Goal: Task Accomplishment & Management: Complete application form

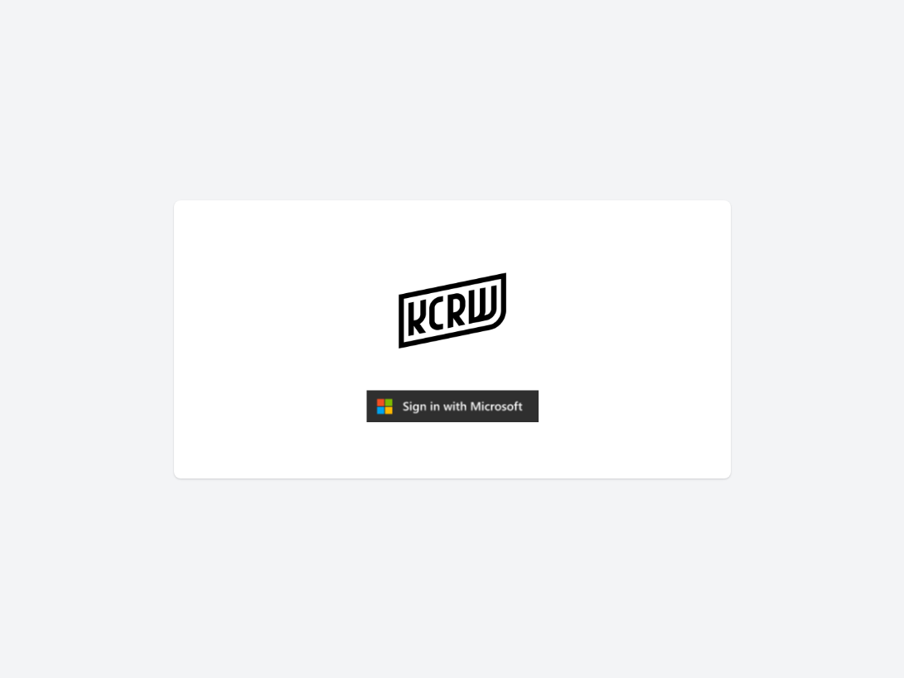
click at [460, 407] on img "submit" at bounding box center [452, 406] width 172 height 33
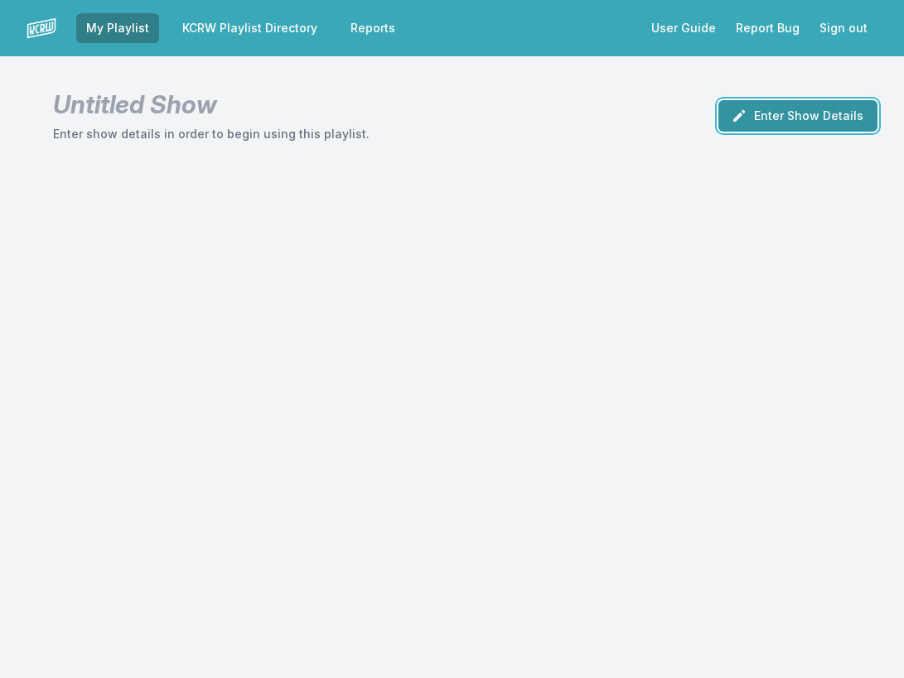
click at [792, 123] on button "Enter Show Details" at bounding box center [797, 115] width 159 height 31
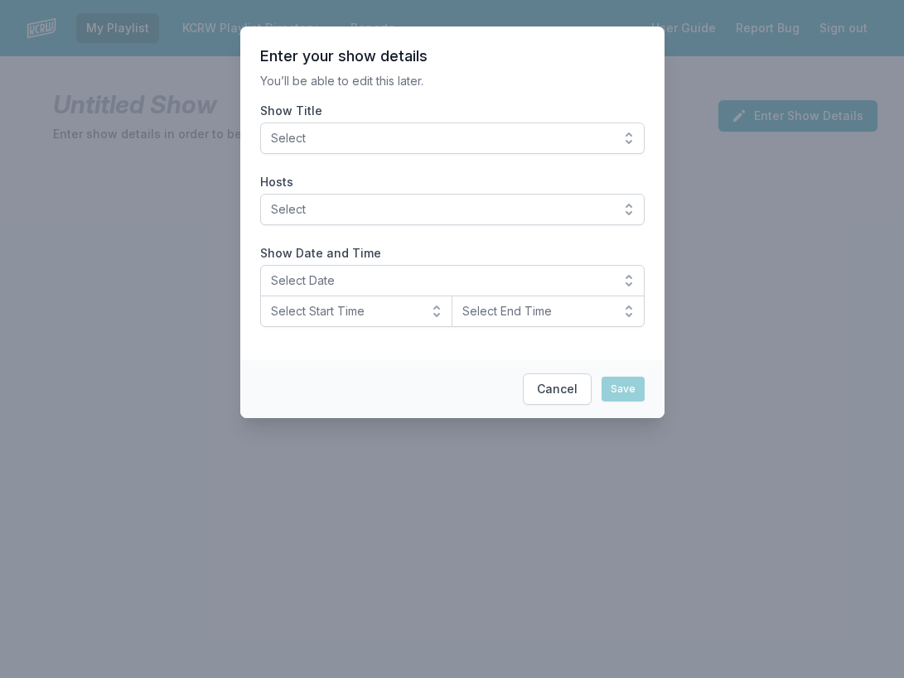
click at [400, 129] on button "Select" at bounding box center [452, 138] width 384 height 31
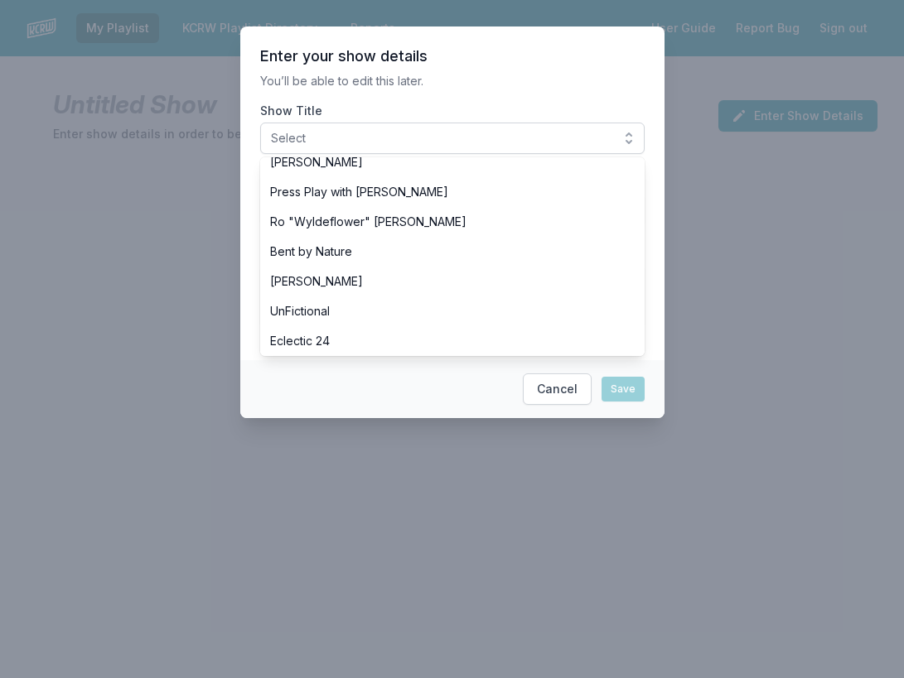
scroll to position [665, 0]
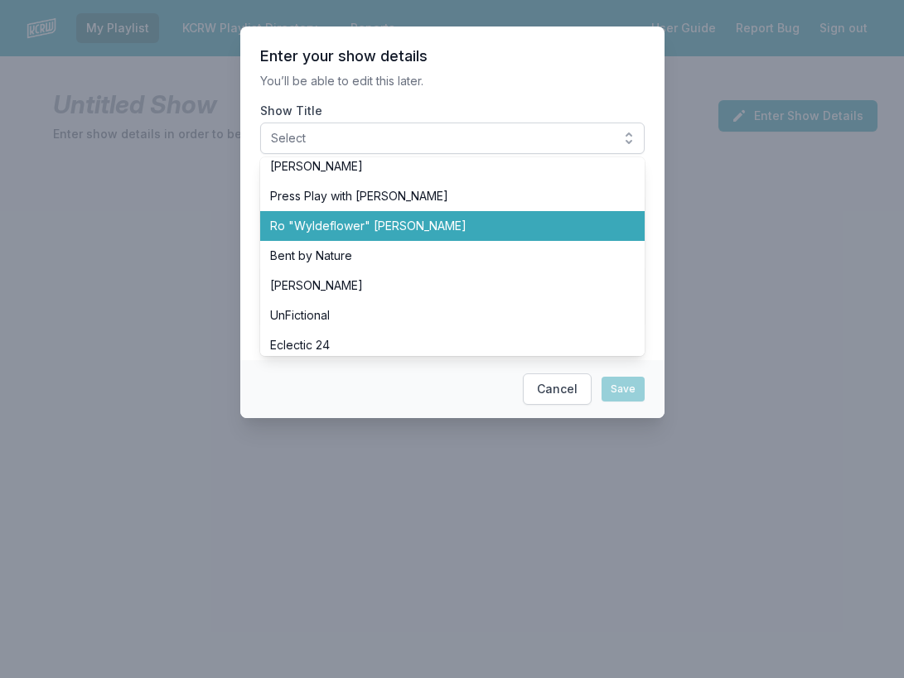
click at [349, 235] on li "Ro "Wyldeflower" [PERSON_NAME]" at bounding box center [452, 226] width 384 height 30
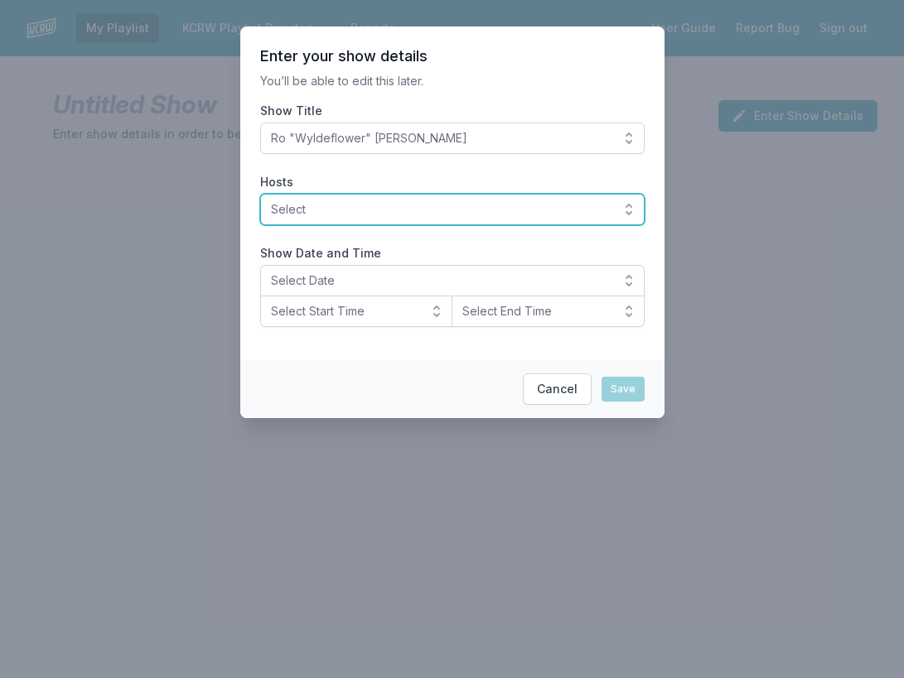
click at [289, 210] on span "Select" at bounding box center [441, 209] width 340 height 17
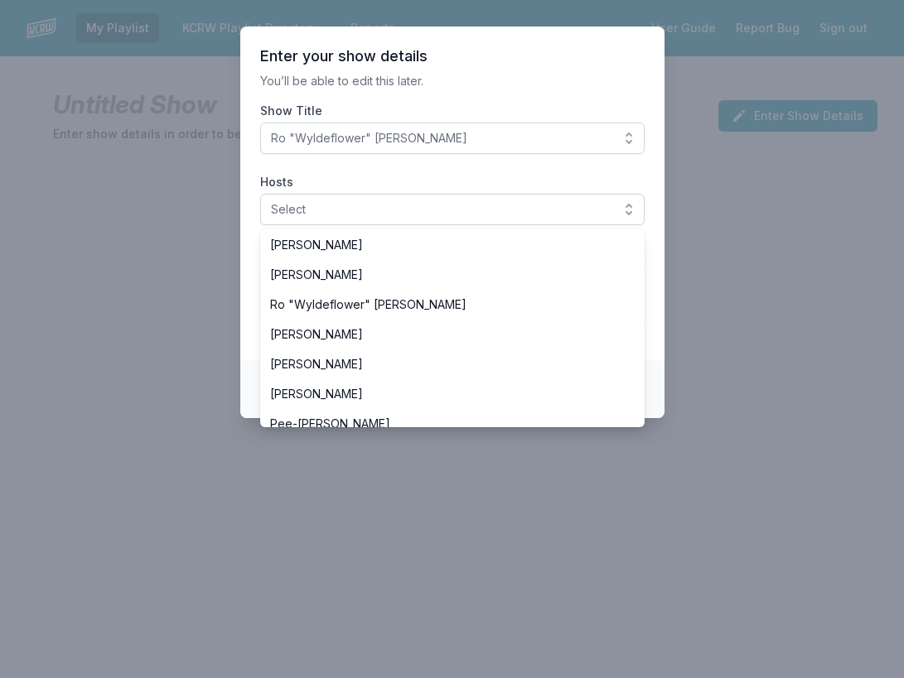
scroll to position [643, 0]
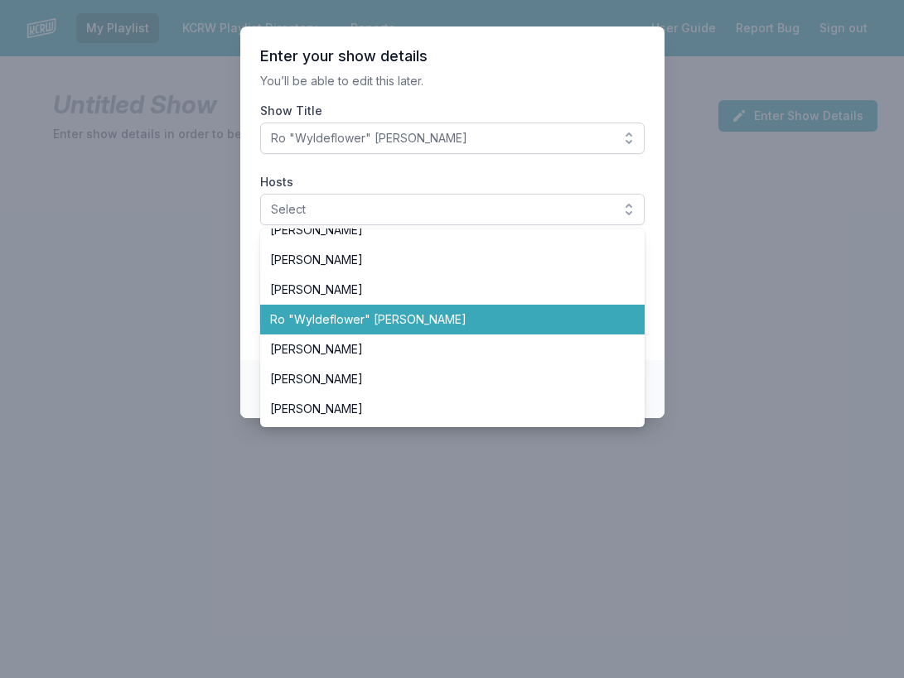
click at [316, 314] on span "Ro "Wyldeflower" [PERSON_NAME]" at bounding box center [442, 319] width 345 height 17
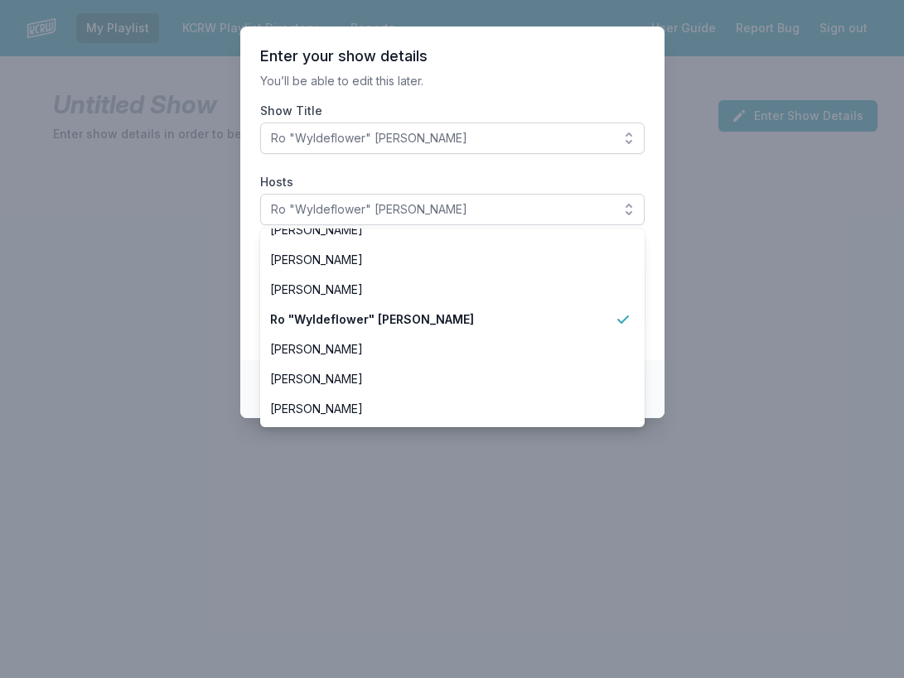
click at [253, 268] on section "Enter your show details You’ll be able to edit this later. Show Title Ro "Wylde…" at bounding box center [452, 194] width 424 height 334
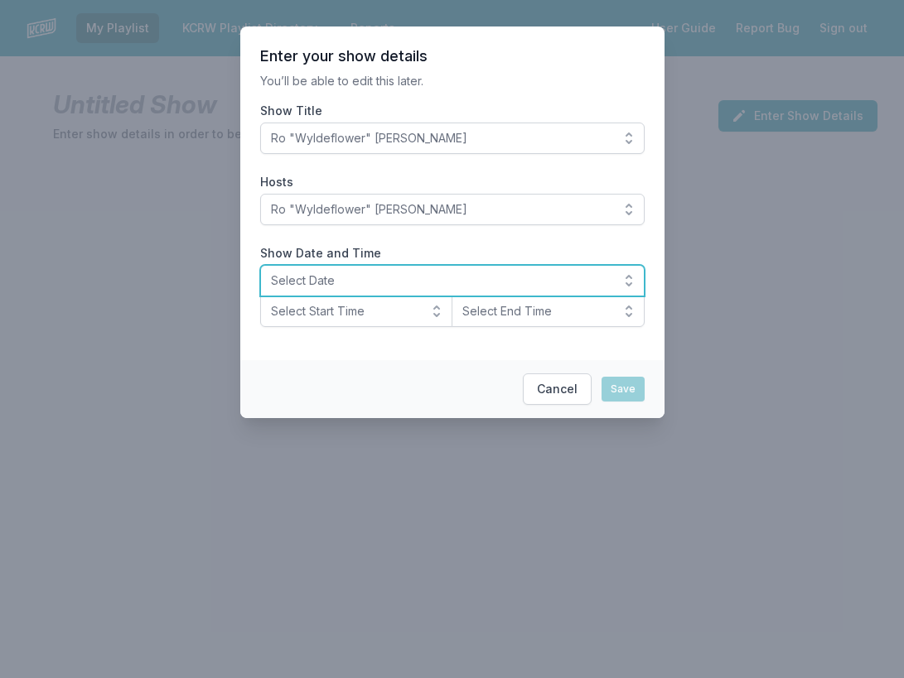
click at [301, 277] on span "Select Date" at bounding box center [441, 280] width 340 height 17
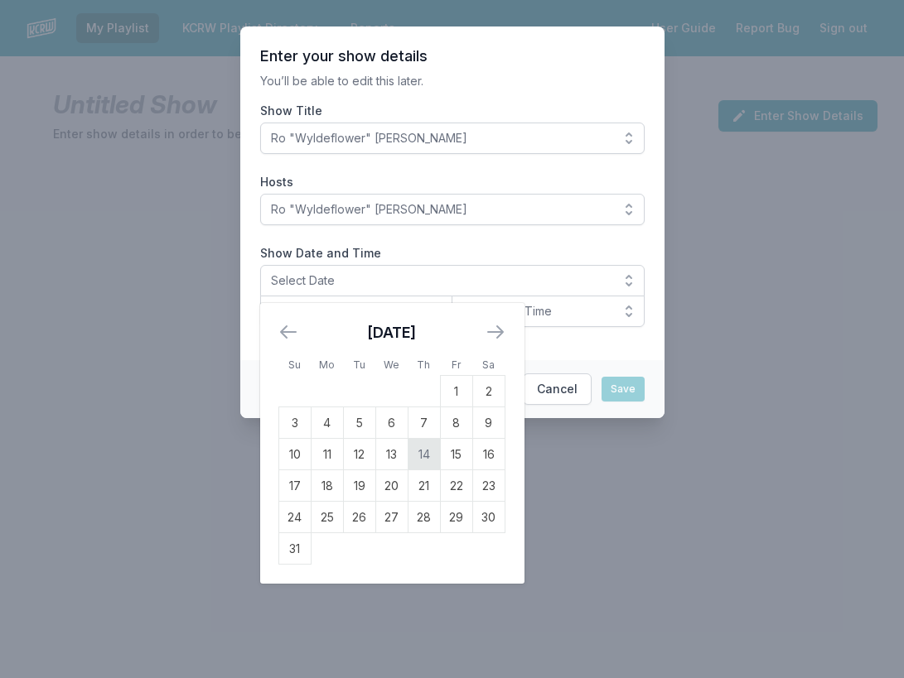
click at [429, 449] on td "14" at bounding box center [423, 454] width 32 height 31
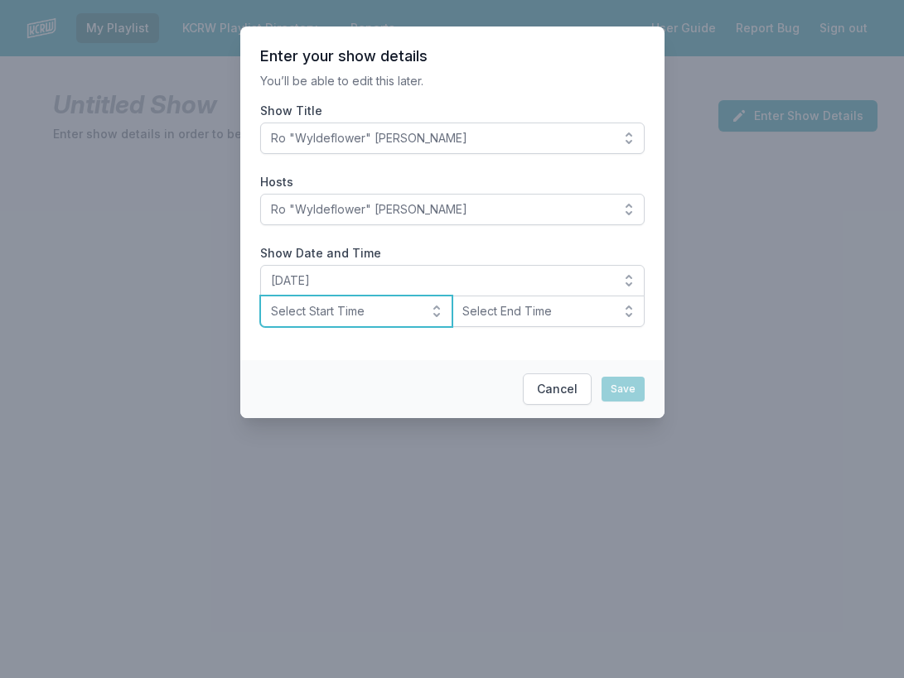
click at [344, 316] on span "Select Start Time" at bounding box center [345, 311] width 148 height 17
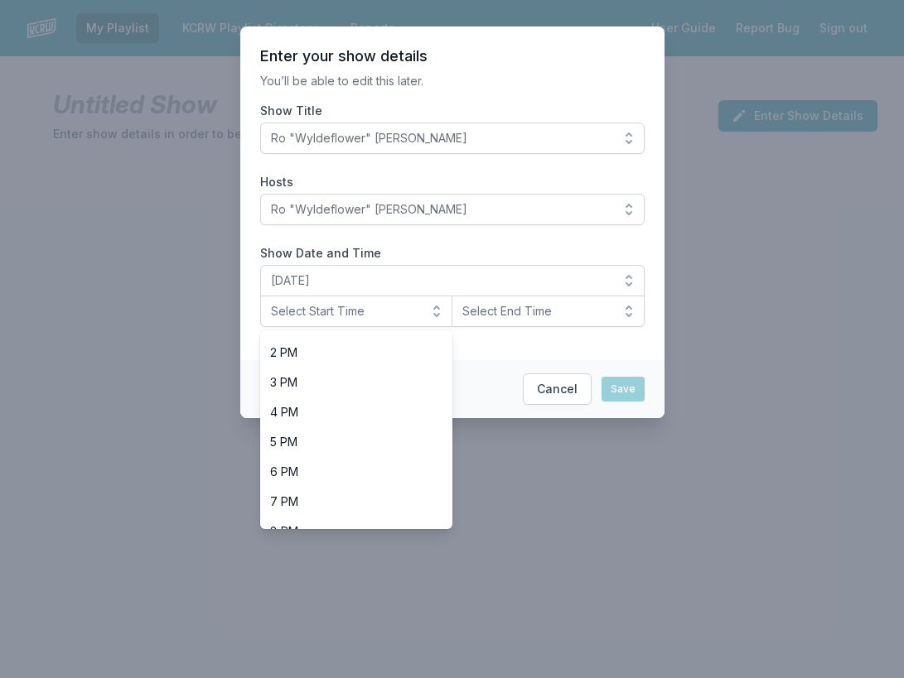
scroll to position [523, 0]
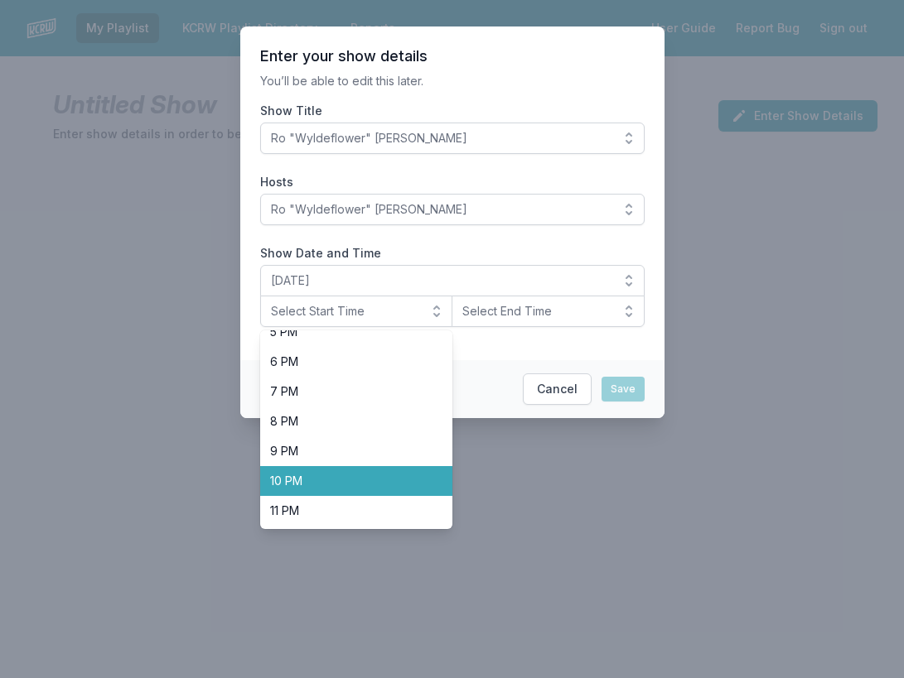
click at [306, 471] on li "10 PM" at bounding box center [356, 481] width 193 height 30
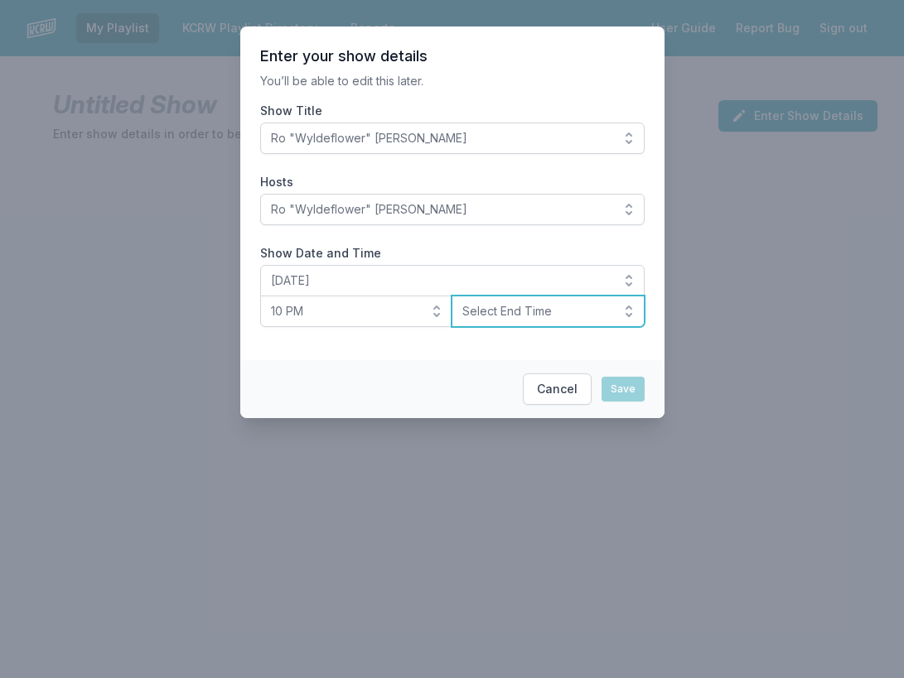
click at [517, 318] on span "Select End Time" at bounding box center [536, 311] width 148 height 17
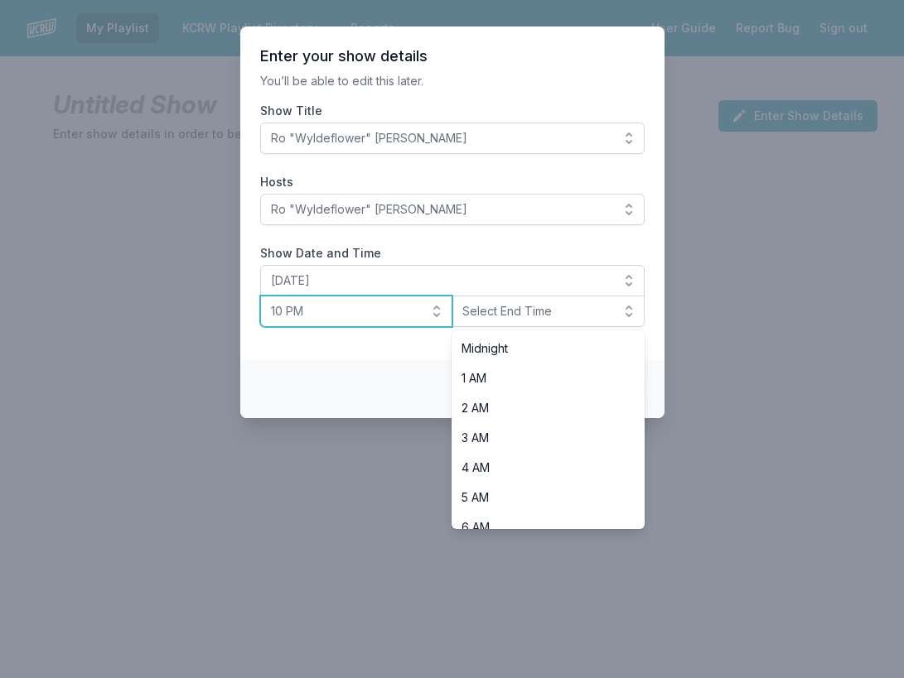
click at [361, 310] on span "10 PM" at bounding box center [345, 311] width 148 height 17
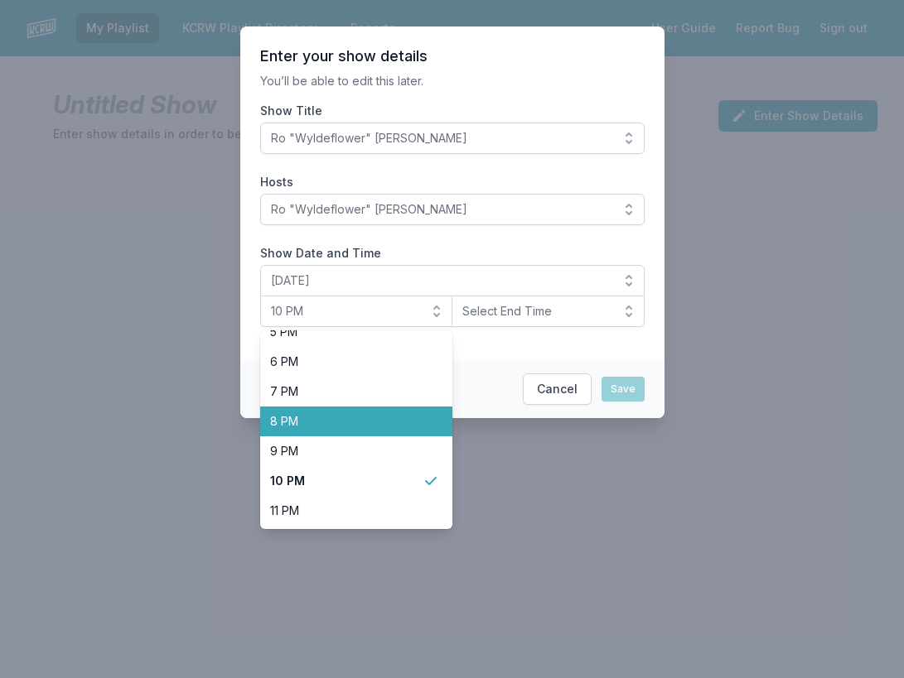
click at [327, 427] on span "8 PM" at bounding box center [346, 421] width 153 height 17
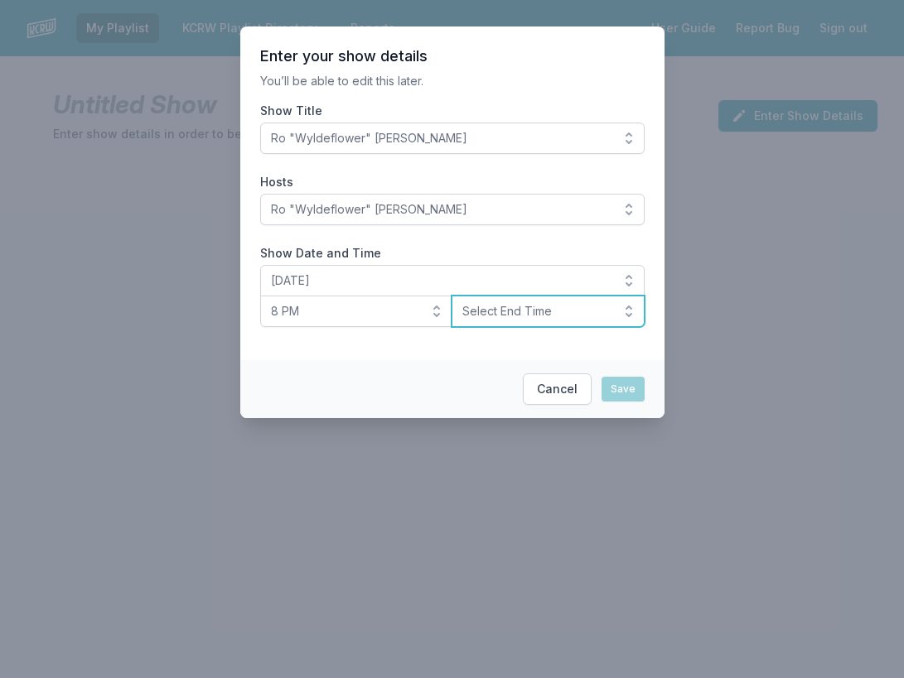
click at [488, 321] on button "Select End Time" at bounding box center [547, 311] width 193 height 31
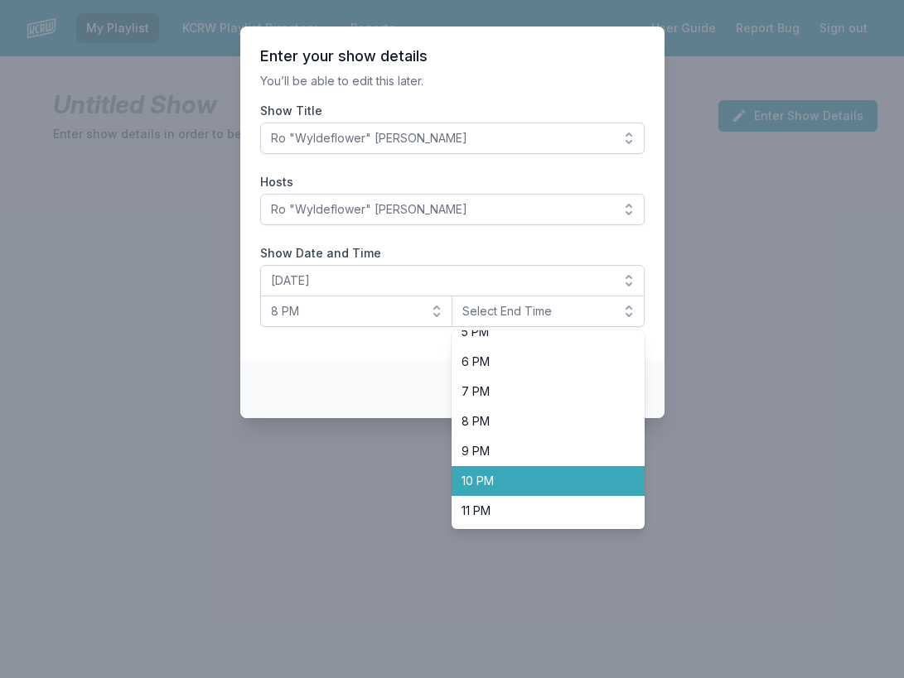
click at [481, 475] on span "10 PM" at bounding box center [537, 481] width 153 height 17
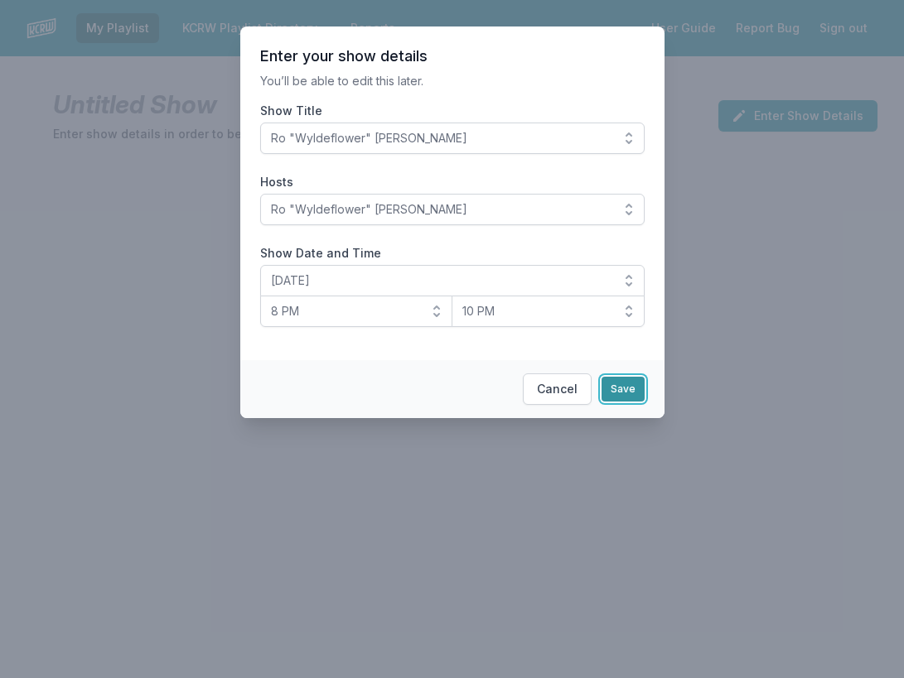
click at [628, 387] on button "Save" at bounding box center [622, 389] width 43 height 25
